Goal: Transaction & Acquisition: Purchase product/service

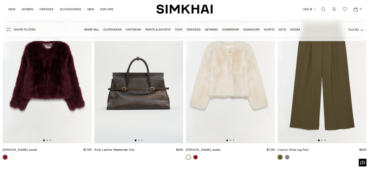
scroll to position [1189, 0]
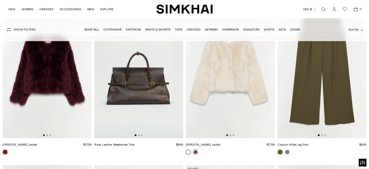
click at [196, 150] on link at bounding box center [195, 151] width 5 height 5
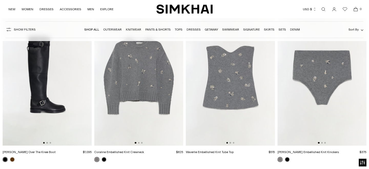
scroll to position [1970, 0]
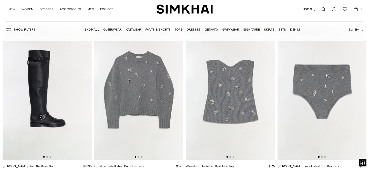
click at [141, 87] on img at bounding box center [138, 93] width 89 height 134
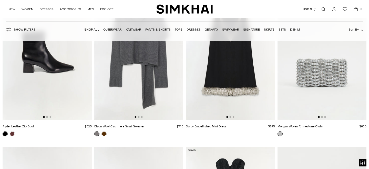
scroll to position [2871, 0]
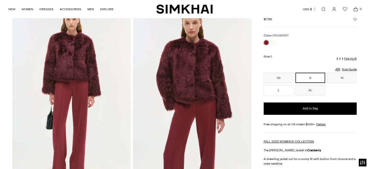
scroll to position [35, 0]
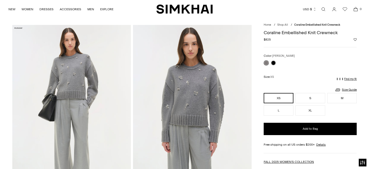
scroll to position [13, 0]
click at [265, 63] on link at bounding box center [266, 62] width 5 height 5
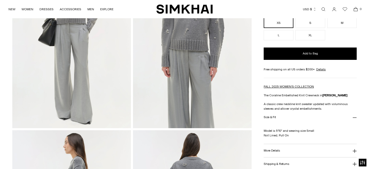
scroll to position [88, 0]
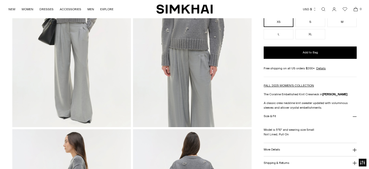
click at [268, 148] on h3 "More Details" at bounding box center [272, 149] width 16 height 3
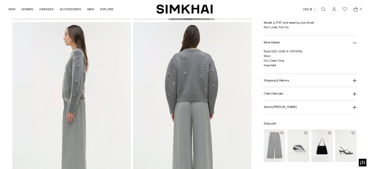
scroll to position [198, 0]
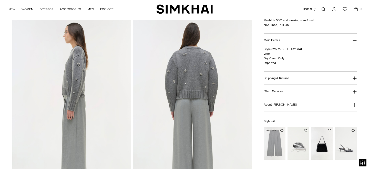
click at [0, 0] on img "Clayton Wide Leg Pant" at bounding box center [0, 0] width 0 height 0
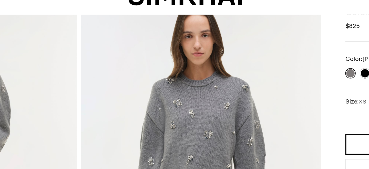
scroll to position [27, 0]
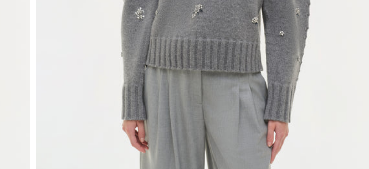
scroll to position [14, 0]
